Goal: Entertainment & Leisure: Consume media (video, audio)

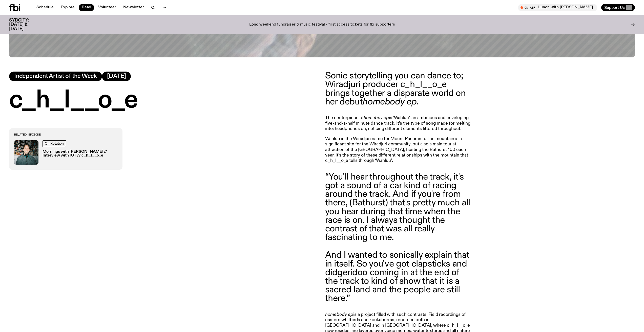
scroll to position [339, 0]
click at [360, 197] on blockquote "“You'll hear throughout the track, it's got a sound of a car kind of racing aro…" at bounding box center [398, 207] width 146 height 69
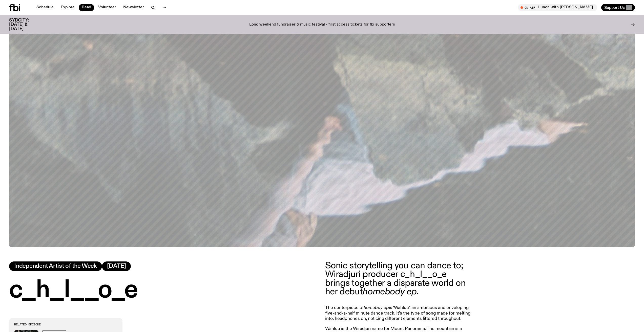
scroll to position [223, 0]
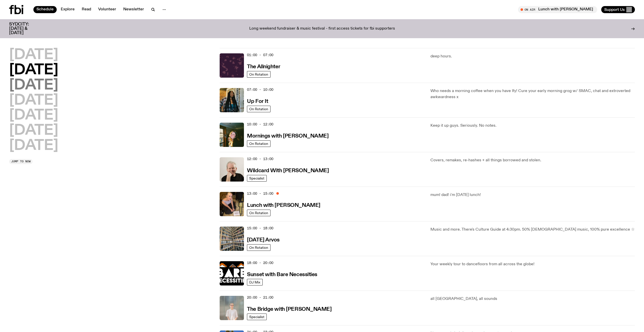
click at [58, 89] on h2 "[DATE]" at bounding box center [33, 85] width 49 height 14
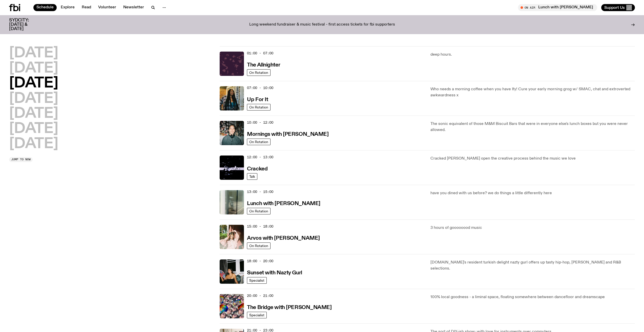
scroll to position [14, 0]
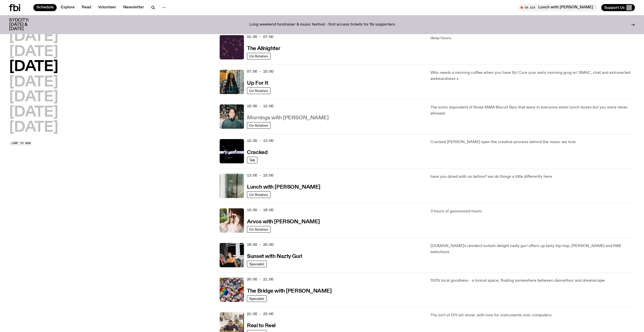
click at [268, 118] on h3 "Mornings with [PERSON_NAME]" at bounding box center [287, 117] width 81 height 5
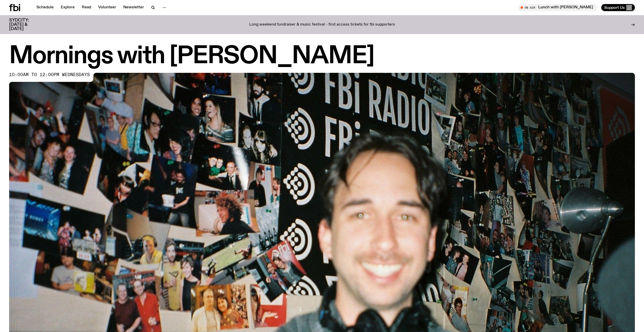
scroll to position [313, 0]
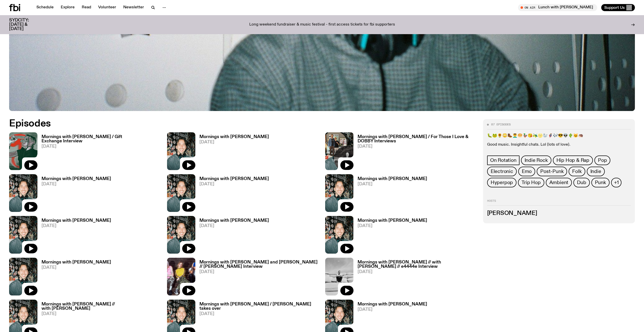
click at [123, 139] on h3 "Mornings with [PERSON_NAME] / Gift Exchange Interview" at bounding box center [101, 139] width 119 height 9
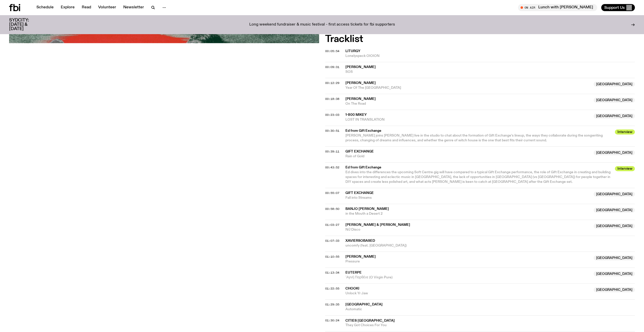
scroll to position [152, 0]
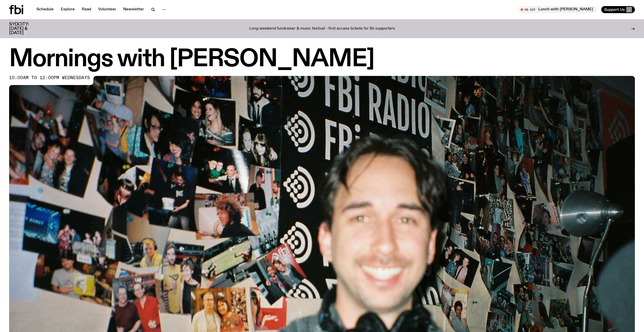
click at [21, 7] on icon at bounding box center [16, 9] width 14 height 9
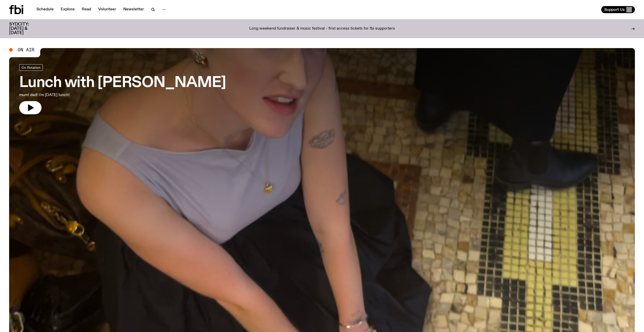
click at [13, 7] on icon at bounding box center [16, 9] width 14 height 9
click at [504, 17] on div "Schedule Explore Read Volunteer Newsletter Support Us" at bounding box center [322, 9] width 644 height 19
click at [41, 5] on div "Schedule Explore Read Volunteer Newsletter" at bounding box center [164, 9] width 311 height 9
click at [43, 7] on link "Schedule" at bounding box center [44, 9] width 23 height 7
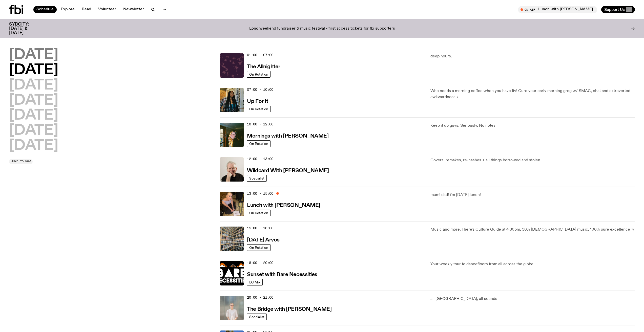
drag, startPoint x: 34, startPoint y: 54, endPoint x: 133, endPoint y: 88, distance: 104.5
click at [34, 54] on h2 "[DATE]" at bounding box center [33, 55] width 49 height 14
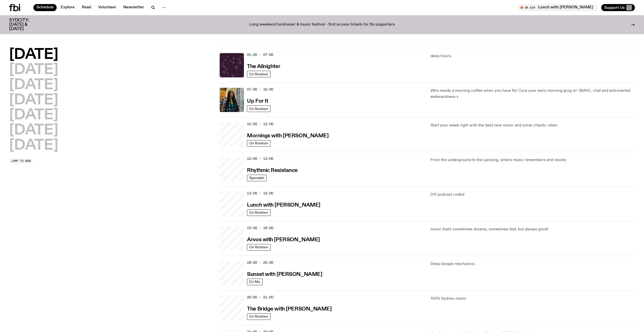
scroll to position [14, 0]
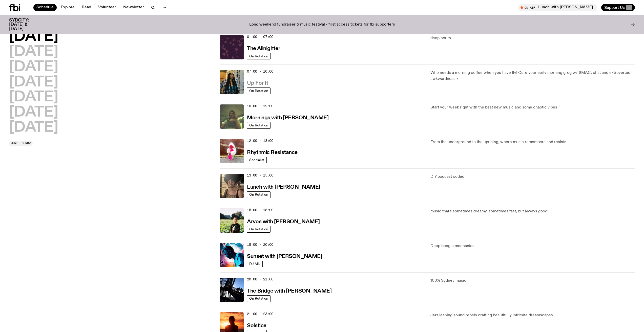
click at [259, 83] on h3 "Up For It" at bounding box center [257, 83] width 21 height 5
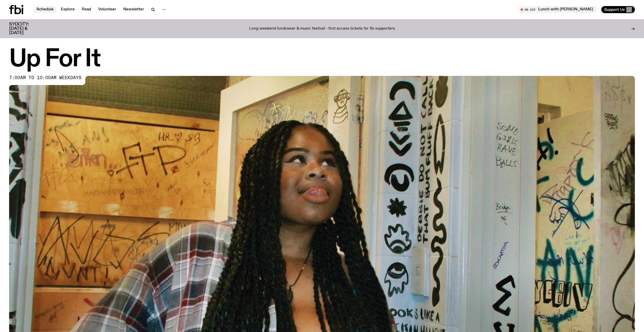
click at [47, 6] on link "Schedule" at bounding box center [44, 9] width 23 height 7
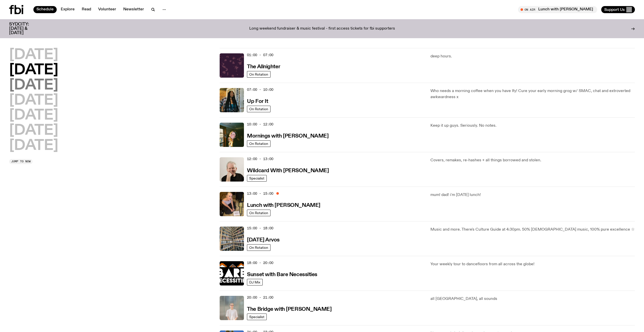
click at [58, 86] on h2 "[DATE]" at bounding box center [33, 85] width 49 height 14
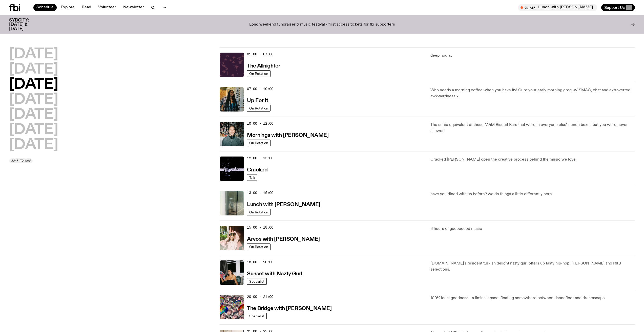
scroll to position [14, 0]
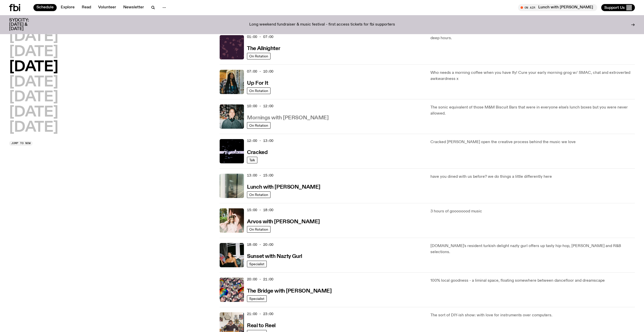
click at [276, 117] on h3 "Mornings with [PERSON_NAME]" at bounding box center [287, 117] width 81 height 5
